Goal: Task Accomplishment & Management: Manage account settings

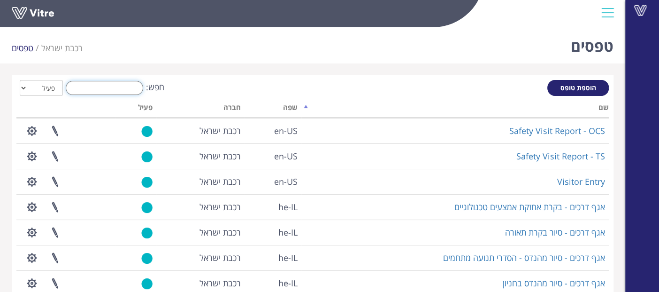
click at [107, 91] on input "חפש:" at bounding box center [105, 88] width 78 height 14
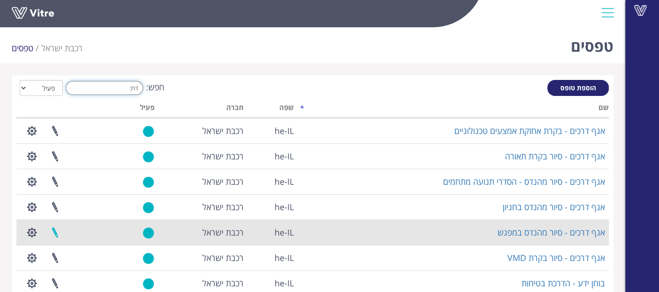
type input "דרכ"
click at [54, 228] on link at bounding box center [54, 232] width 23 height 25
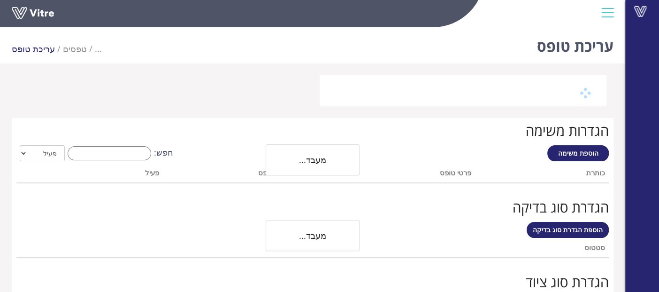
scroll to position [50, 0]
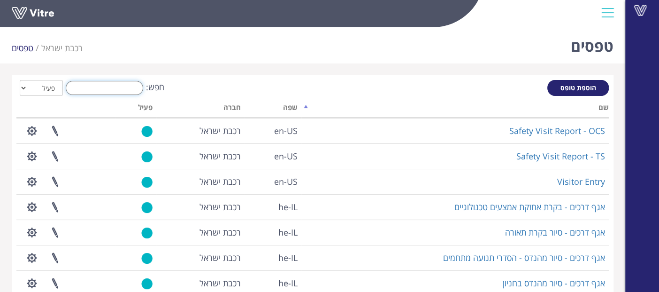
click at [117, 92] on input "חפש:" at bounding box center [105, 88] width 78 height 14
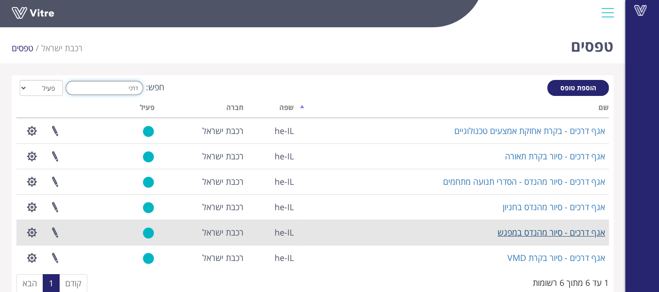
type input "דרכי"
click at [537, 230] on link "אגף דרכים - סיור מהנדס במפגש" at bounding box center [552, 231] width 108 height 11
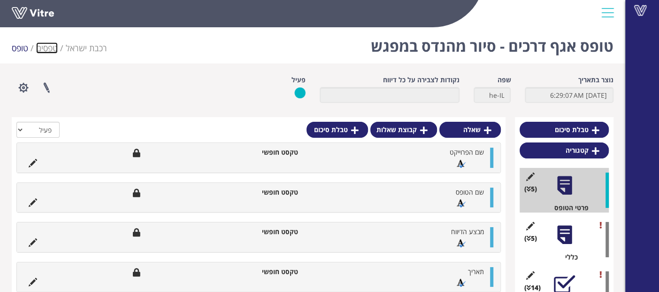
click at [51, 47] on link "טפסים" at bounding box center [47, 47] width 22 height 11
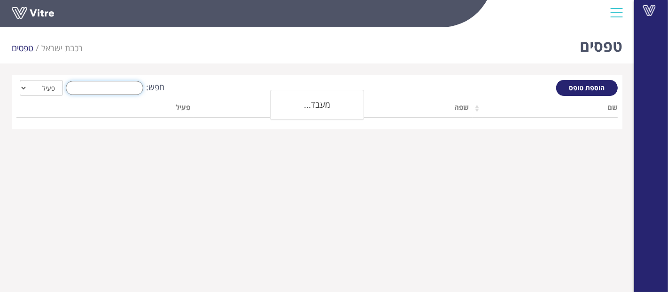
click at [98, 90] on input "חפש:" at bounding box center [105, 88] width 78 height 14
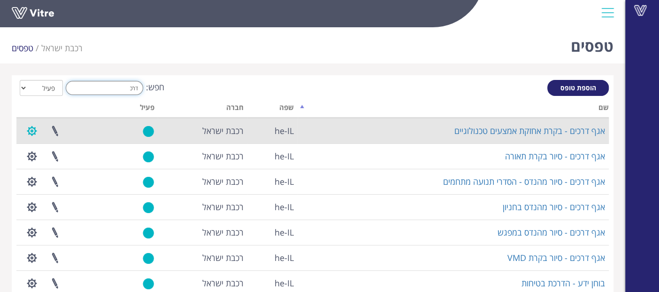
type input "דרכ"
click at [27, 131] on button "button" at bounding box center [31, 130] width 23 height 25
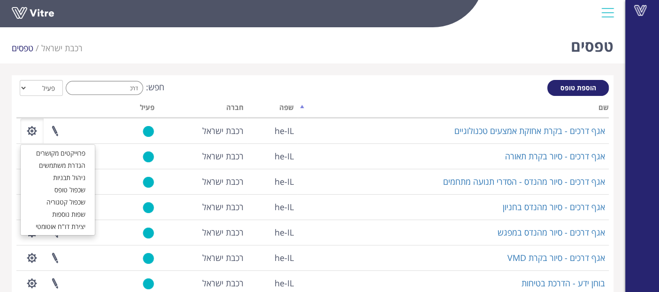
drag, startPoint x: 110, startPoint y: 67, endPoint x: 78, endPoint y: 97, distance: 43.9
click at [110, 67] on div "טפסים רכבת ישראל טפסים הוספת טופס חפש: דרכ הכל פעיל לא פעיל מעבד... שם שפה חברה…" at bounding box center [313, 187] width 626 height 328
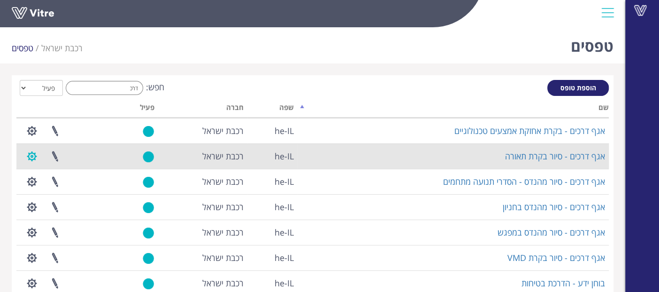
click at [35, 152] on button "button" at bounding box center [31, 156] width 23 height 25
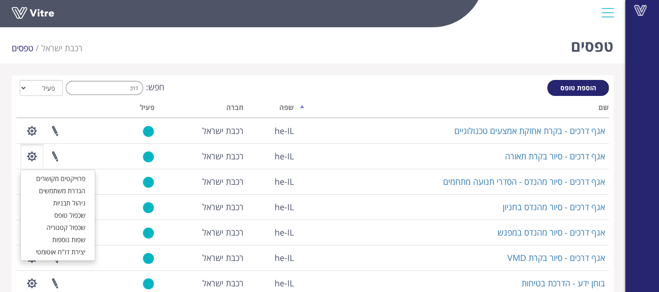
click at [137, 62] on div "טפסים רכבת ישראל טפסים" at bounding box center [313, 43] width 626 height 40
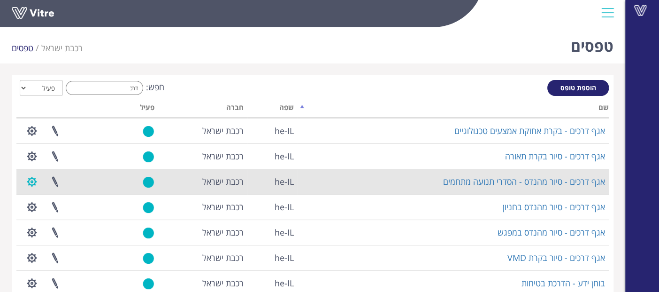
click at [33, 178] on button "button" at bounding box center [31, 181] width 23 height 25
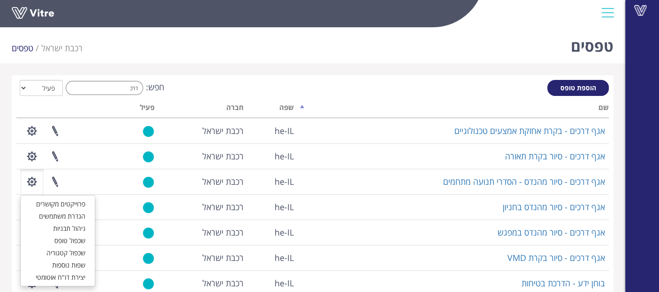
click at [125, 55] on div "טפסים רכבת ישראל טפסים" at bounding box center [313, 43] width 626 height 40
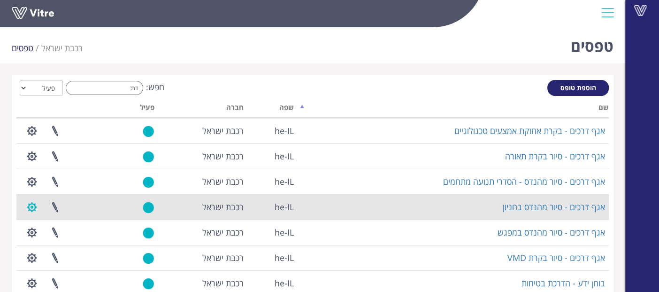
click at [30, 206] on button "button" at bounding box center [31, 206] width 23 height 25
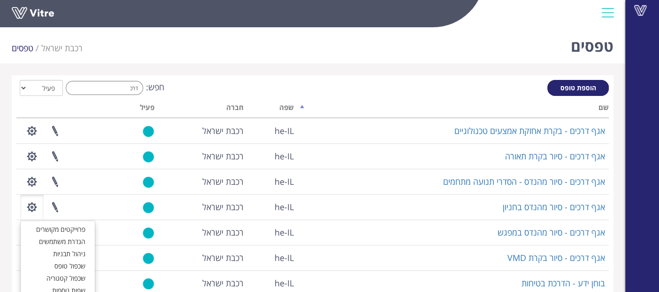
click at [157, 54] on div "טפסים רכבת ישראל טפסים" at bounding box center [313, 43] width 626 height 40
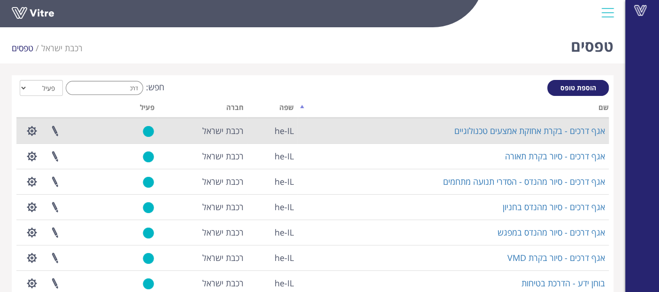
scroll to position [52, 0]
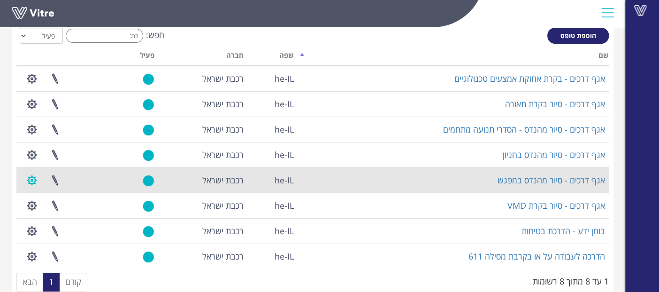
click at [27, 182] on button "button" at bounding box center [31, 180] width 23 height 25
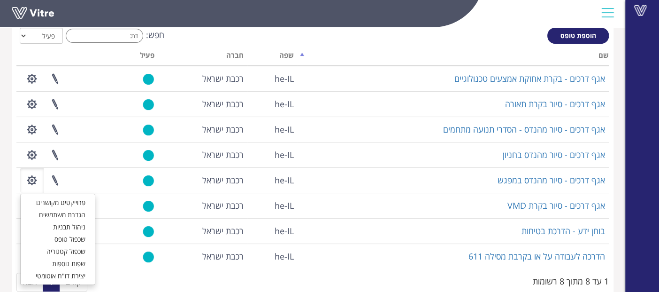
click at [186, 39] on div "חפש: דרכ הכל פעיל לא פעיל" at bounding box center [312, 36] width 593 height 17
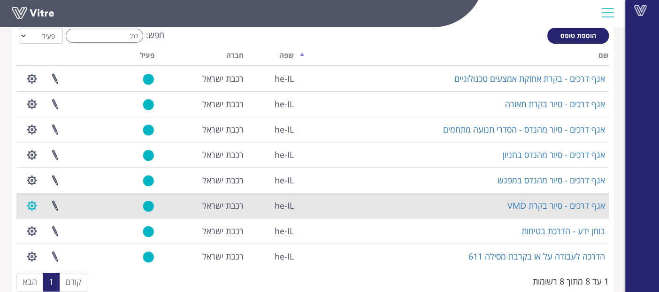
click at [31, 201] on button "button" at bounding box center [31, 205] width 23 height 25
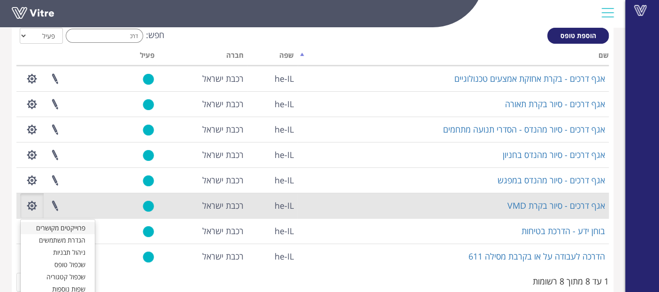
scroll to position [0, 0]
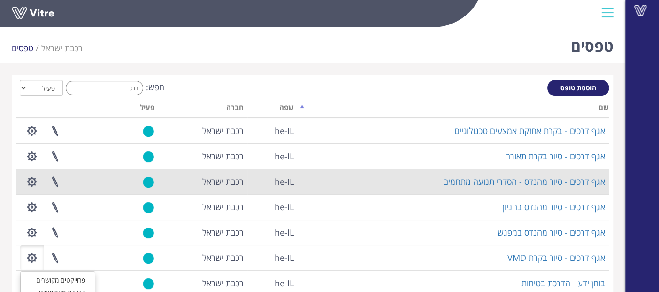
drag, startPoint x: 38, startPoint y: 232, endPoint x: 181, endPoint y: 102, distance: 193.2
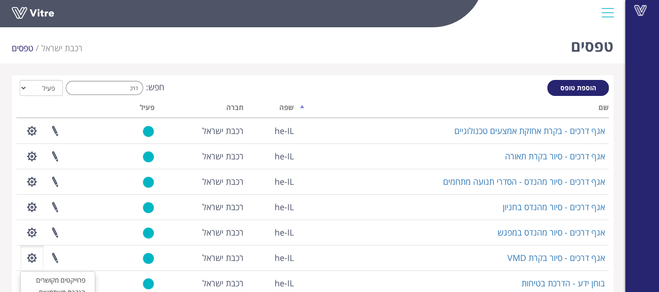
click at [267, 71] on div "טפסים רכבת ישראל טפסים הוספת טופס חפש: דרכ הכל פעיל לא פעיל מעבד... שם שפה חברה…" at bounding box center [313, 187] width 626 height 328
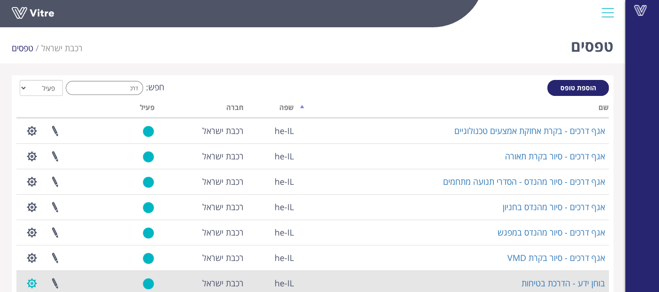
click at [28, 280] on button "button" at bounding box center [31, 283] width 23 height 25
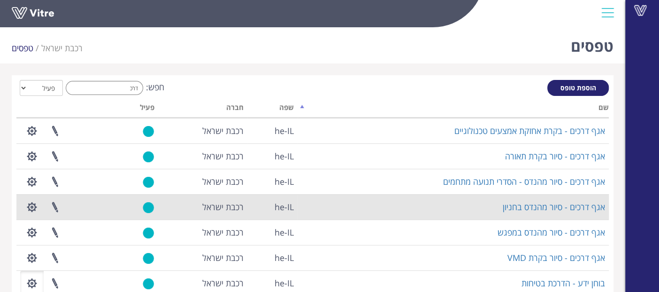
scroll to position [52, 0]
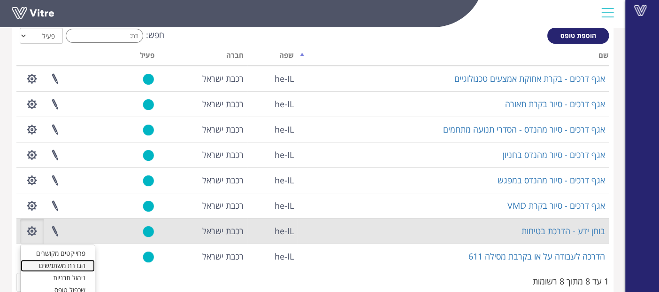
click at [66, 268] on link "הגדרת משתמשים" at bounding box center [58, 265] width 74 height 12
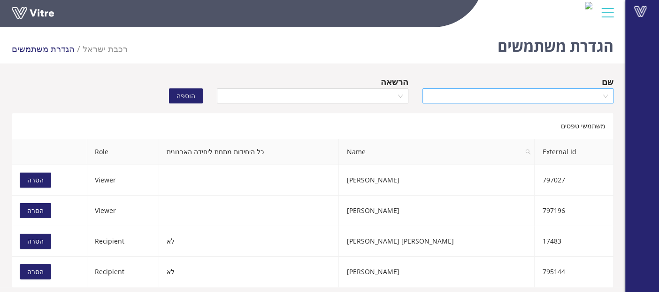
click at [447, 99] on input "search" at bounding box center [514, 96] width 173 height 14
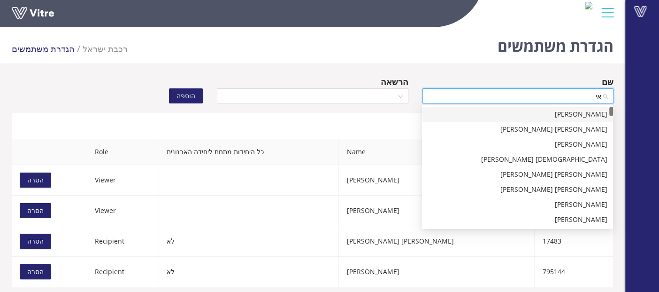
type input "א"
type input "ברב"
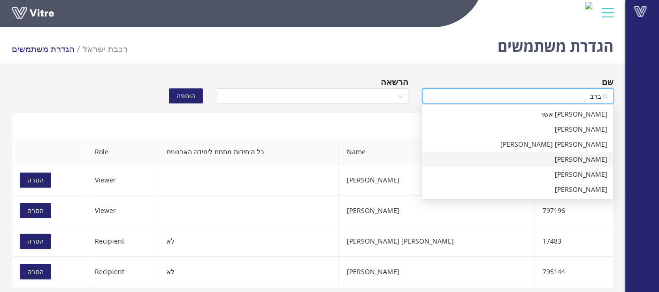
click at [574, 156] on div "ברבי איבי אהובה" at bounding box center [518, 159] width 180 height 10
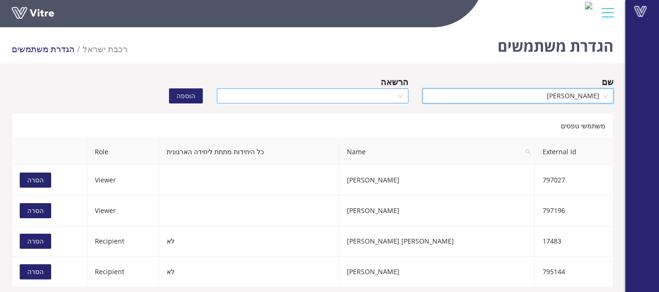
click at [377, 96] on input "search" at bounding box center [309, 96] width 173 height 14
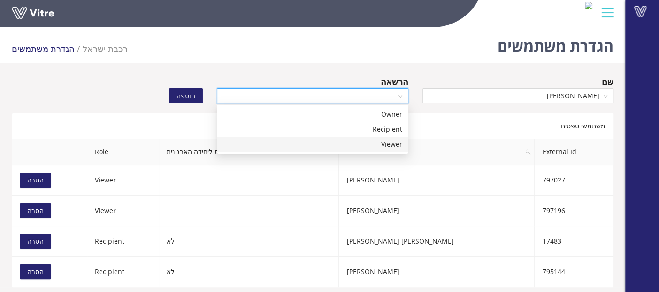
click at [382, 142] on div "Viewer" at bounding box center [313, 144] width 180 height 10
click at [190, 98] on span "הוספה" at bounding box center [186, 96] width 19 height 10
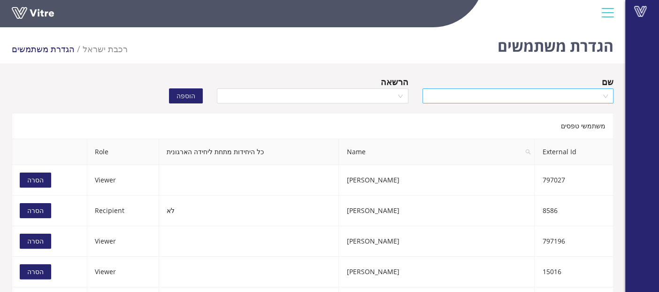
click at [556, 102] on input "search" at bounding box center [514, 96] width 173 height 14
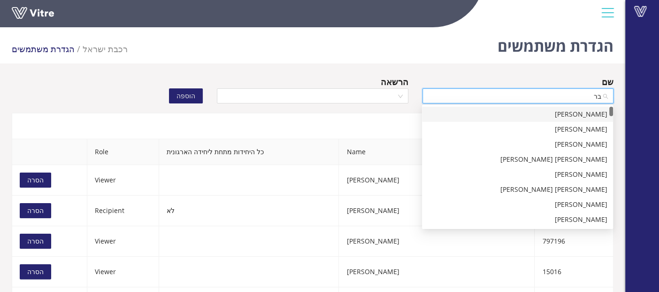
type input "ברב"
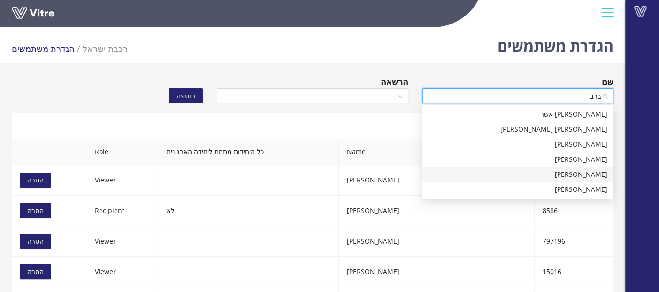
click at [574, 175] on div "[PERSON_NAME]" at bounding box center [518, 174] width 180 height 10
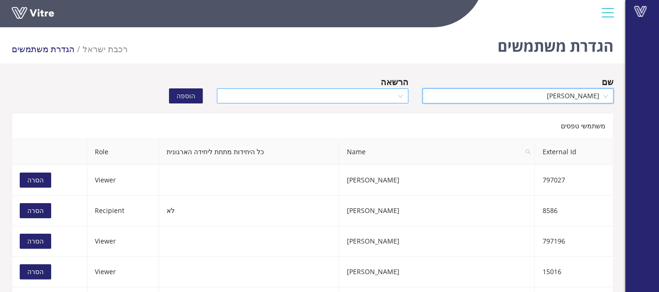
click at [295, 94] on input "search" at bounding box center [309, 96] width 173 height 14
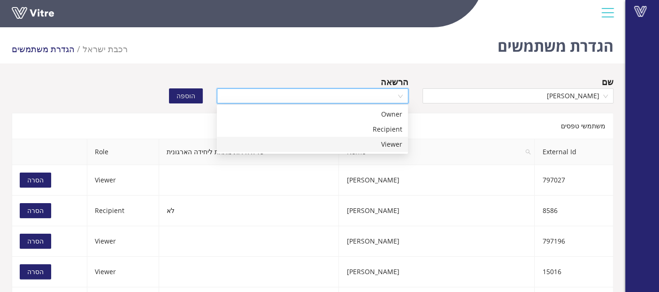
click at [350, 144] on div "Viewer" at bounding box center [313, 144] width 180 height 10
click at [198, 100] on button "הוספה" at bounding box center [186, 95] width 34 height 15
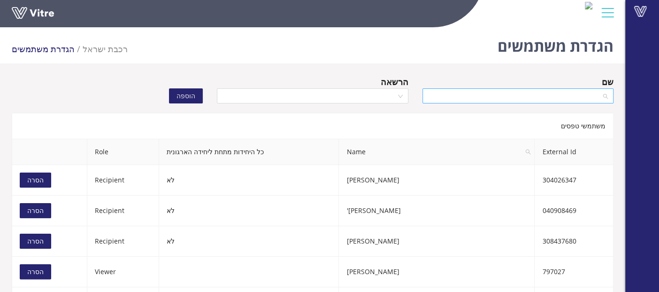
click at [492, 99] on input "search" at bounding box center [514, 96] width 173 height 14
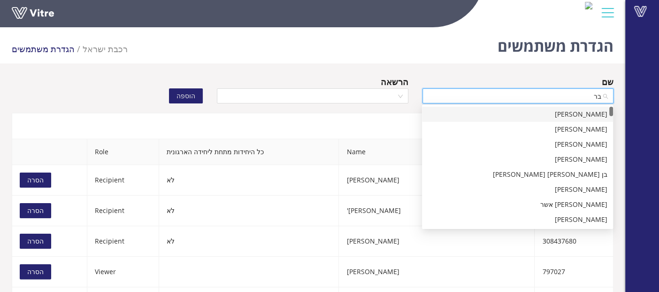
type input "ברב"
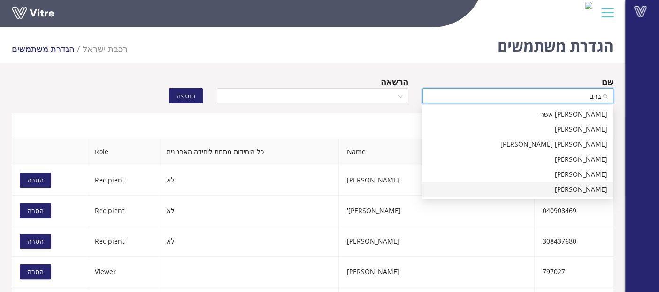
click at [566, 189] on div "[PERSON_NAME]" at bounding box center [518, 189] width 180 height 10
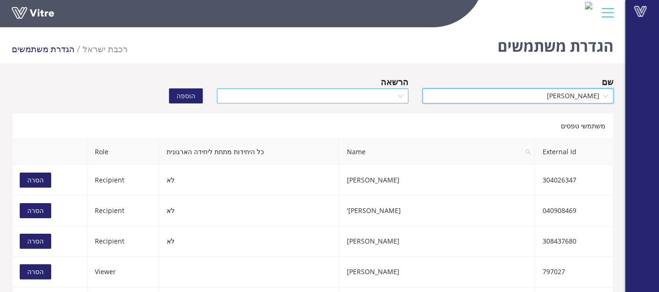
click at [285, 93] on input "search" at bounding box center [309, 96] width 173 height 14
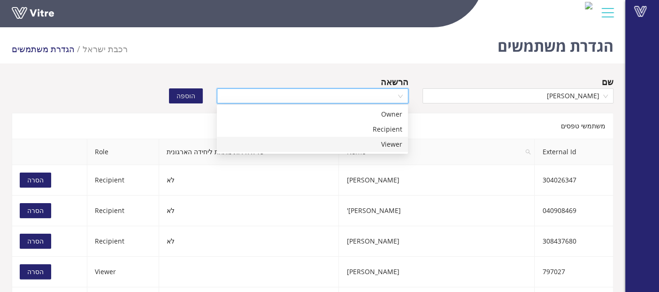
click at [366, 148] on div "Viewer" at bounding box center [313, 144] width 180 height 10
click at [191, 97] on span "הוספה" at bounding box center [186, 96] width 19 height 10
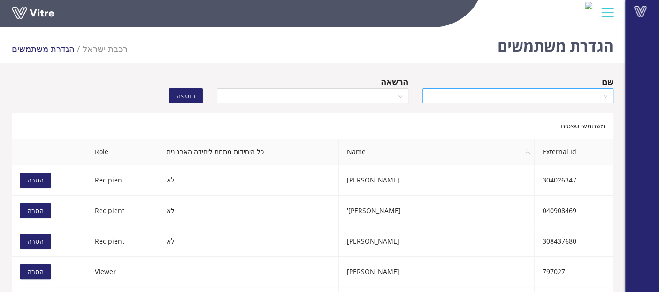
click at [473, 93] on input "search" at bounding box center [514, 96] width 173 height 14
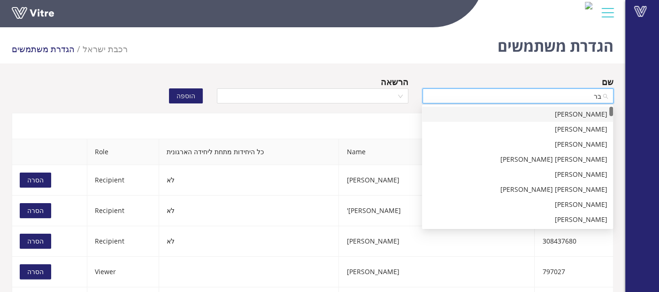
type input "ברב"
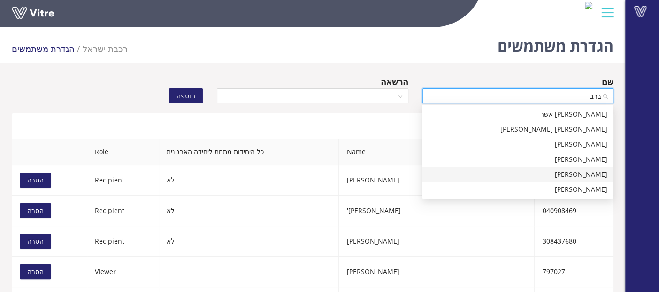
click at [551, 172] on div "[PERSON_NAME]" at bounding box center [518, 174] width 180 height 10
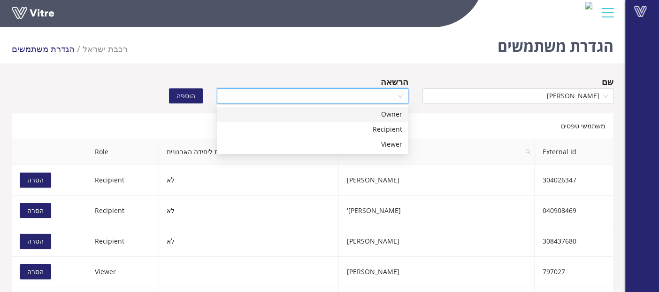
click at [330, 92] on input "search" at bounding box center [309, 96] width 173 height 14
click at [348, 147] on div "Viewer" at bounding box center [313, 144] width 180 height 10
click at [196, 97] on button "הוספה" at bounding box center [186, 95] width 34 height 15
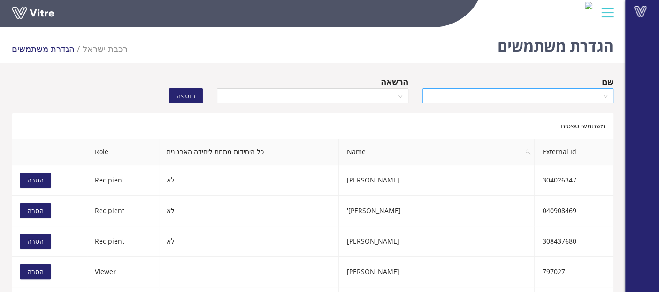
click at [512, 91] on input "search" at bounding box center [514, 96] width 173 height 14
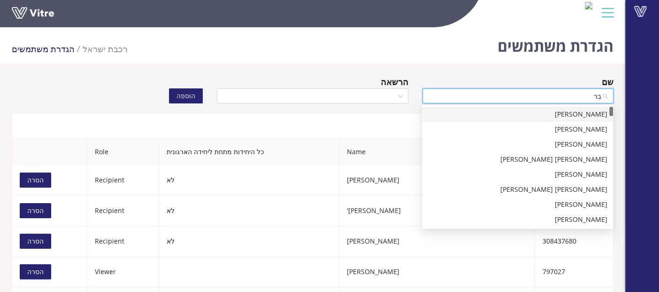
type input "ברב"
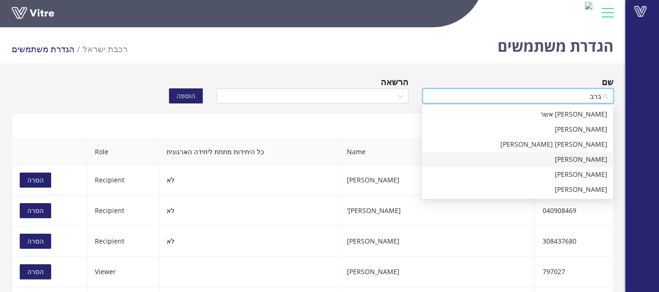
click at [581, 161] on div "[PERSON_NAME]" at bounding box center [518, 159] width 180 height 10
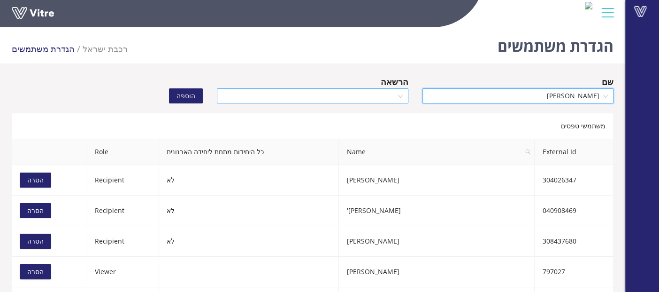
click at [380, 93] on input "search" at bounding box center [309, 96] width 173 height 14
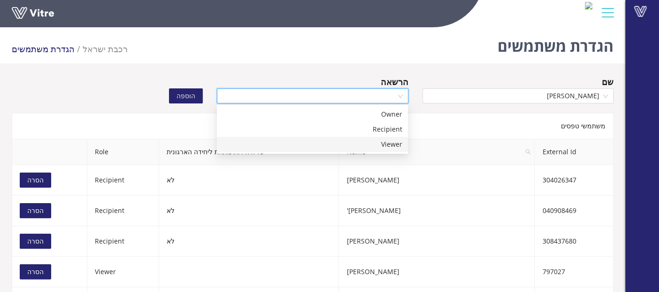
drag, startPoint x: 382, startPoint y: 147, endPoint x: 356, endPoint y: 140, distance: 27.6
click at [381, 147] on div "Viewer" at bounding box center [313, 144] width 180 height 10
click at [192, 98] on span "הוספה" at bounding box center [186, 96] width 19 height 10
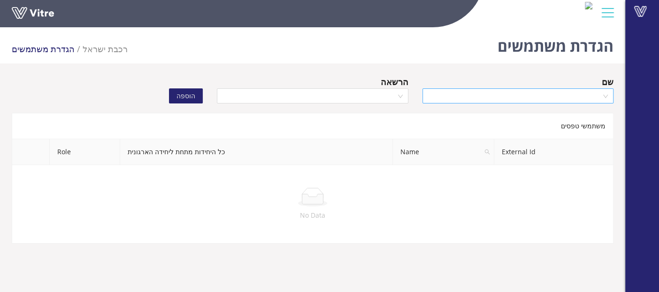
click at [496, 100] on input "search" at bounding box center [514, 96] width 173 height 14
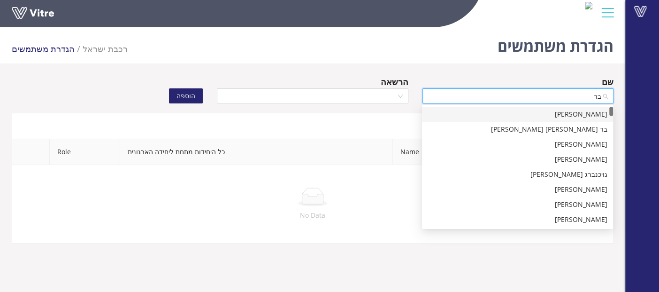
type input "ברב"
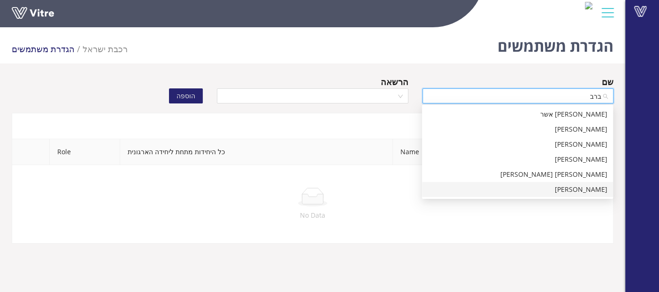
click at [574, 184] on div "[PERSON_NAME]" at bounding box center [518, 189] width 180 height 10
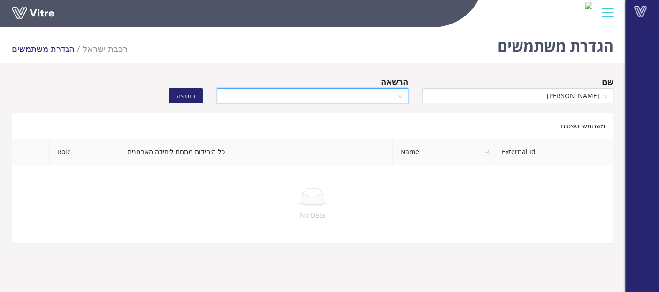
click at [374, 91] on input "search" at bounding box center [309, 96] width 173 height 14
click at [393, 143] on div "Viewer" at bounding box center [313, 144] width 180 height 10
click at [172, 95] on button "הוספה" at bounding box center [186, 95] width 34 height 15
